Goal: Task Accomplishment & Management: Complete application form

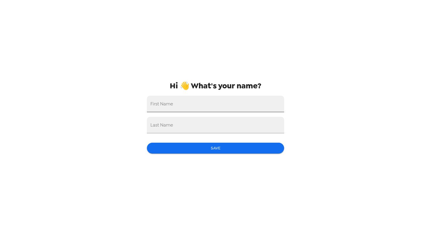
click at [231, 112] on input "First Name" at bounding box center [215, 104] width 137 height 16
type input "Aidan"
click at [156, 118] on input "Last Name" at bounding box center [215, 125] width 137 height 16
type input "Jones"
click at [158, 155] on div "Hi 👋 What's your name? First Name Aidan Last Name Jones Save" at bounding box center [215, 117] width 147 height 234
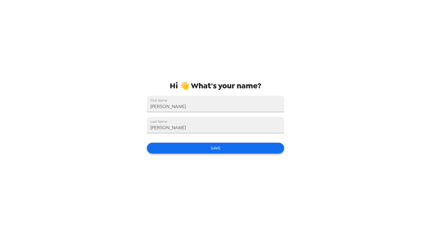
click at [161, 149] on button "Save" at bounding box center [215, 148] width 137 height 11
